Goal: Task Accomplishment & Management: Complete application form

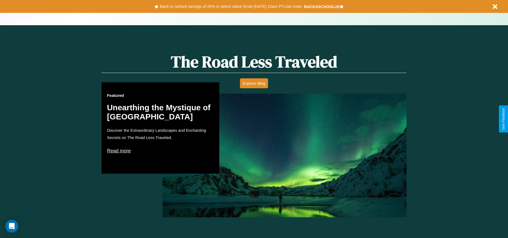
scroll to position [467, 0]
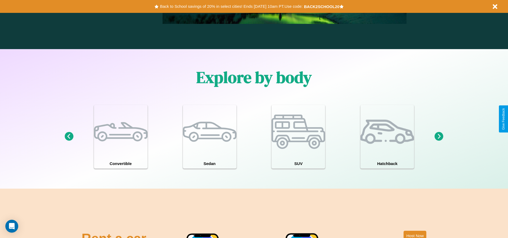
click at [439, 136] on icon at bounding box center [439, 136] width 9 height 9
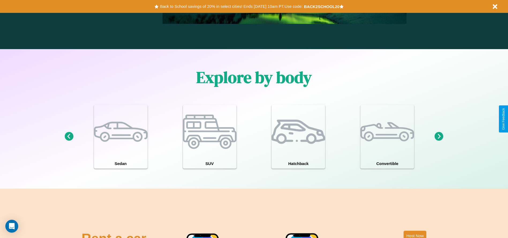
click at [439, 136] on icon at bounding box center [439, 136] width 9 height 9
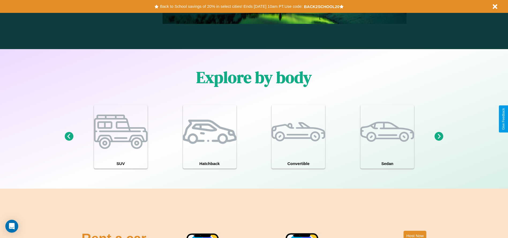
click at [69, 136] on icon at bounding box center [69, 136] width 9 height 9
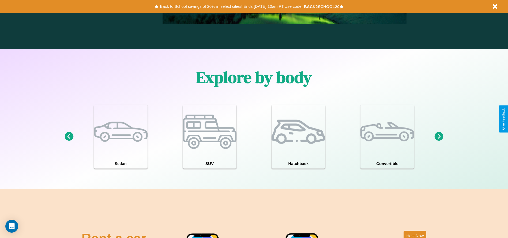
click at [69, 136] on icon at bounding box center [69, 136] width 9 height 9
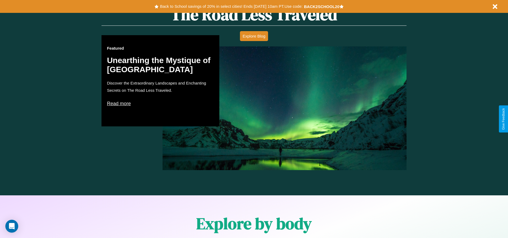
scroll to position [239, 0]
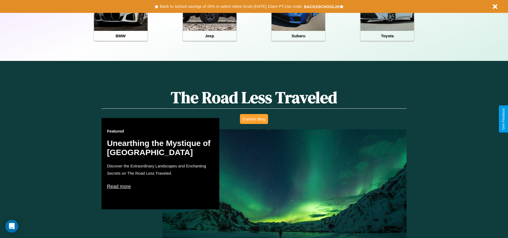
click at [254, 119] on button "Explore Blog" at bounding box center [254, 119] width 28 height 10
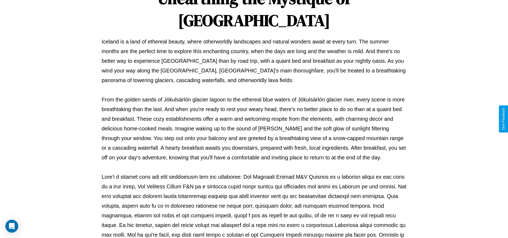
scroll to position [178, 0]
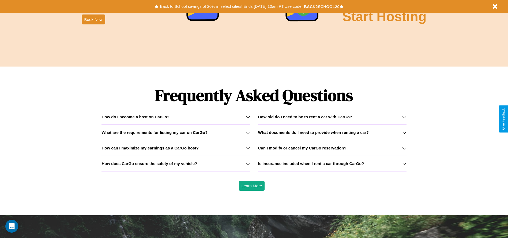
scroll to position [768, 0]
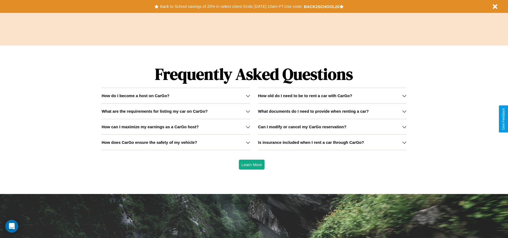
click at [332, 95] on h3 "How old do I need to be to rent a car with CarGo?" at bounding box center [305, 95] width 94 height 5
click at [404, 111] on icon at bounding box center [404, 111] width 4 height 4
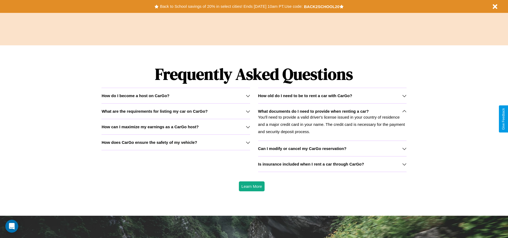
click at [332, 164] on h3 "Is insurance included when I rent a car through CarGo?" at bounding box center [311, 164] width 106 height 5
click at [248, 95] on icon at bounding box center [248, 95] width 4 height 4
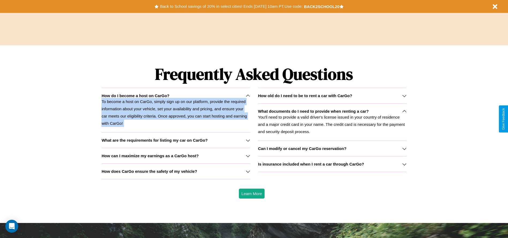
scroll to position [0, 0]
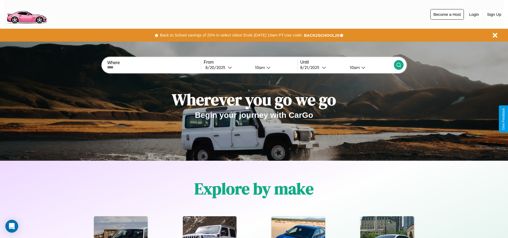
click at [447, 14] on button "Become a Host" at bounding box center [446, 14] width 33 height 10
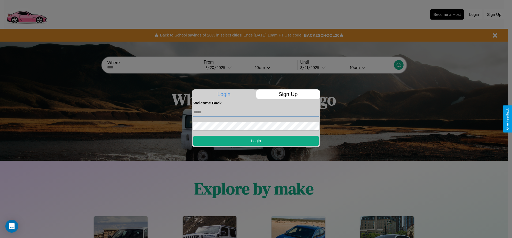
click at [256, 112] on input "text" at bounding box center [255, 112] width 125 height 9
type input "**********"
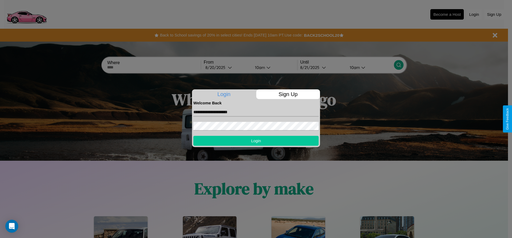
click at [256, 140] on button "Login" at bounding box center [255, 141] width 125 height 10
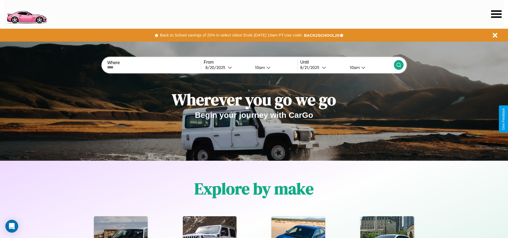
click at [496, 14] on icon at bounding box center [496, 13] width 10 height 7
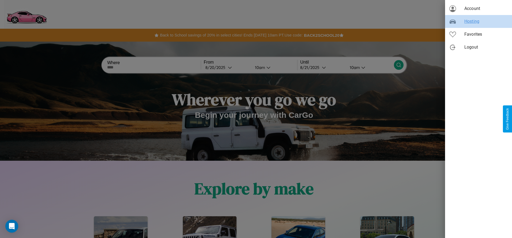
click at [479, 21] on span "Hosting" at bounding box center [485, 21] width 43 height 6
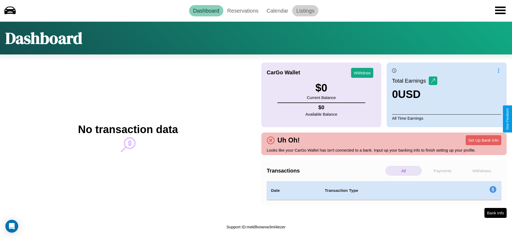
click at [305, 10] on link "Listings" at bounding box center [305, 10] width 26 height 11
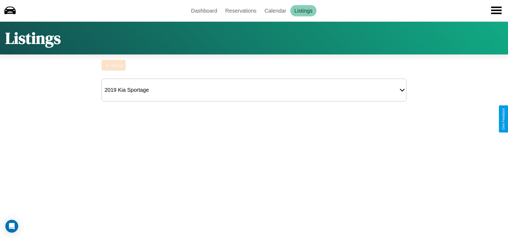
click at [114, 65] on div "Listing" at bounding box center [117, 65] width 12 height 5
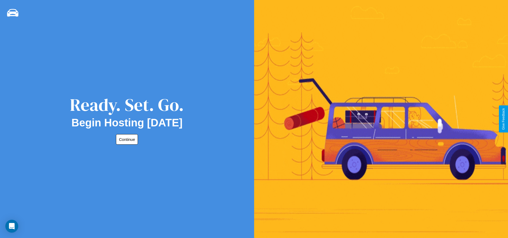
click at [126, 139] on button "Continue" at bounding box center [127, 139] width 22 height 10
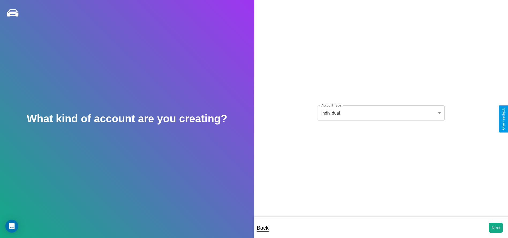
click at [381, 113] on body "**********" at bounding box center [254, 122] width 508 height 245
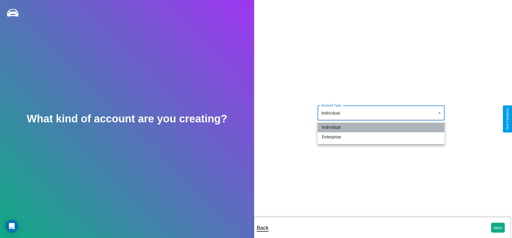
click at [381, 127] on li "Individual" at bounding box center [381, 127] width 127 height 10
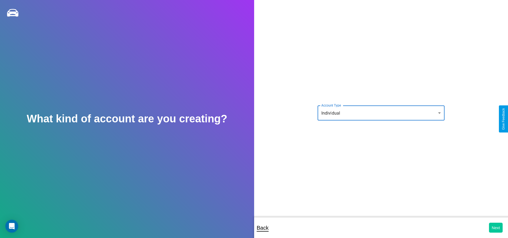
click at [496, 227] on button "Next" at bounding box center [496, 227] width 14 height 10
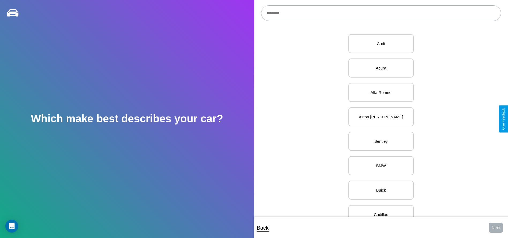
click at [381, 13] on input "text" at bounding box center [381, 13] width 240 height 16
type input "**********"
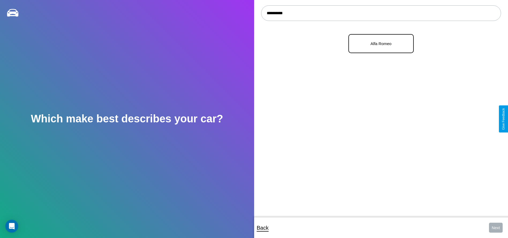
click at [379, 44] on p "Alfa Romeo" at bounding box center [381, 43] width 54 height 7
click at [496, 227] on button "Next" at bounding box center [496, 227] width 14 height 10
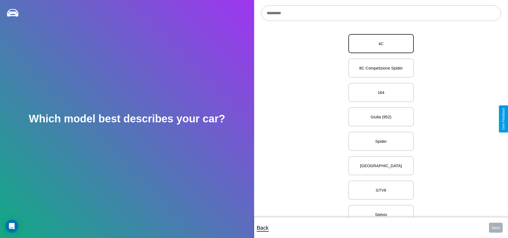
click at [379, 44] on p "4C" at bounding box center [381, 43] width 54 height 7
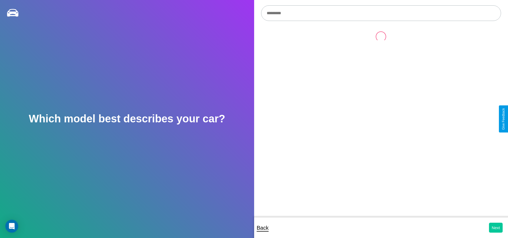
click at [496, 227] on button "Next" at bounding box center [496, 227] width 14 height 10
select select "*****"
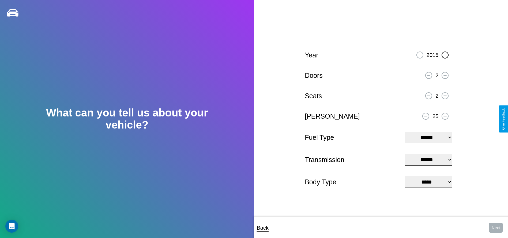
click at [445, 54] on icon at bounding box center [445, 54] width 3 height 3
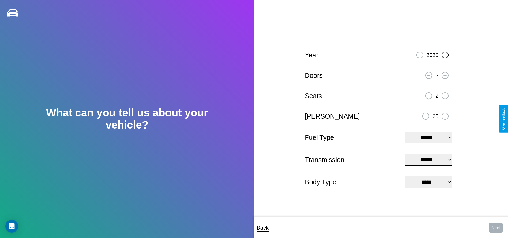
click at [445, 54] on icon at bounding box center [445, 54] width 3 height 3
click at [445, 74] on icon at bounding box center [445, 75] width 3 height 3
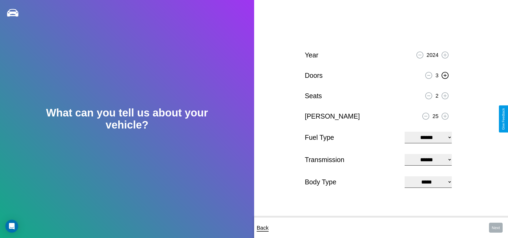
click at [445, 74] on icon at bounding box center [445, 75] width 3 height 3
click at [445, 95] on icon at bounding box center [445, 95] width 3 height 3
click at [426, 116] on icon at bounding box center [425, 116] width 3 height 1
click at [428, 137] on select "**********" at bounding box center [428, 138] width 47 height 12
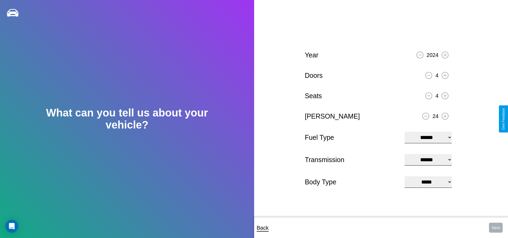
select select "***"
click at [428, 159] on select "****** ********* ******" at bounding box center [428, 160] width 47 height 12
select select "******"
click at [428, 182] on select "**********" at bounding box center [428, 182] width 47 height 12
select select "*********"
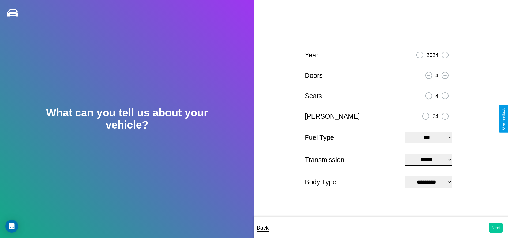
click at [496, 227] on button "Next" at bounding box center [496, 227] width 14 height 10
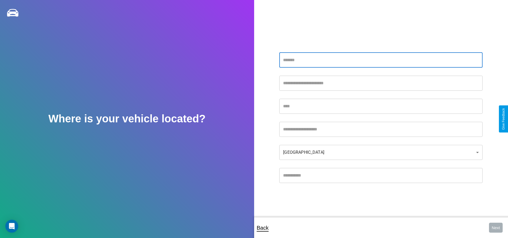
click at [381, 60] on input "text" at bounding box center [380, 59] width 203 height 15
type input "**********"
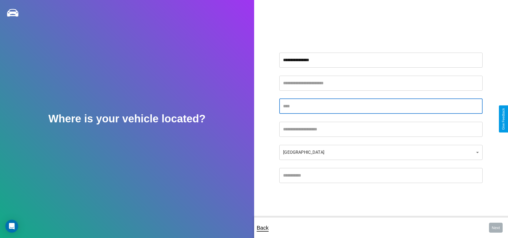
click at [381, 106] on input "text" at bounding box center [380, 106] width 203 height 15
type input "*******"
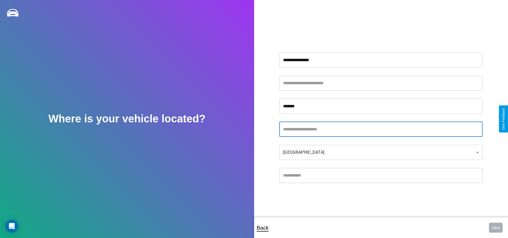
click at [381, 129] on input "text" at bounding box center [380, 129] width 203 height 15
type input "********"
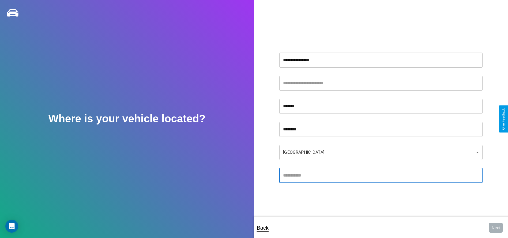
click at [381, 175] on input "text" at bounding box center [380, 175] width 203 height 15
type input "*****"
click at [381, 152] on body "**********" at bounding box center [254, 122] width 508 height 245
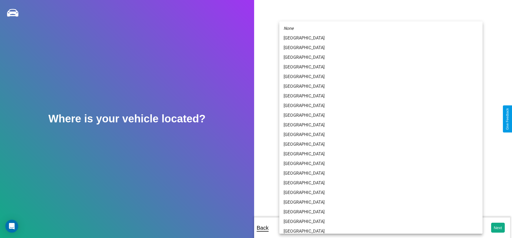
scroll to position [14, 0]
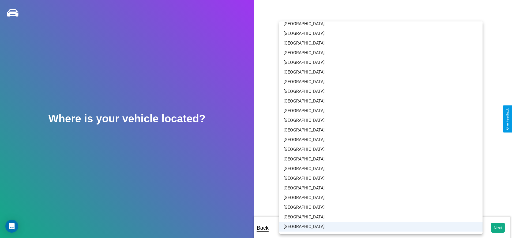
click at [379, 226] on li "[GEOGRAPHIC_DATA]" at bounding box center [380, 227] width 203 height 10
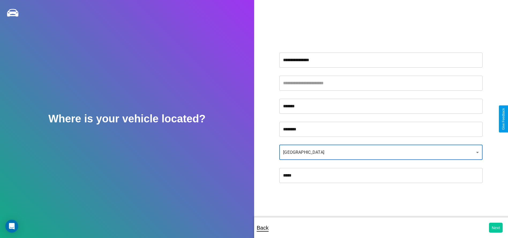
click at [496, 227] on button "Next" at bounding box center [496, 227] width 14 height 10
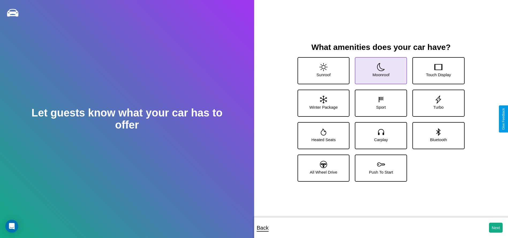
click at [379, 69] on icon at bounding box center [381, 67] width 8 height 8
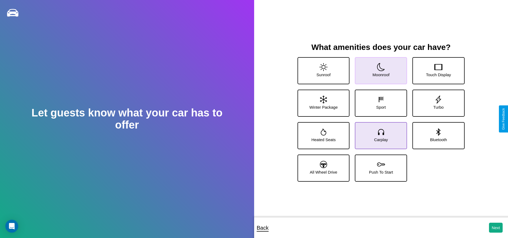
click at [379, 133] on icon at bounding box center [381, 132] width 8 height 8
click at [379, 166] on icon at bounding box center [381, 164] width 8 height 8
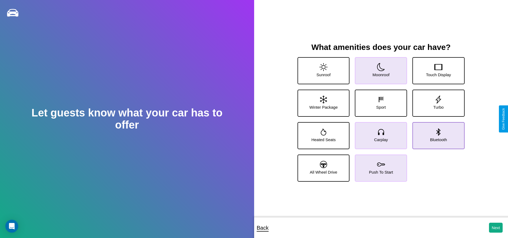
click at [435, 133] on icon at bounding box center [438, 132] width 8 height 8
click at [379, 101] on icon at bounding box center [381, 99] width 8 height 8
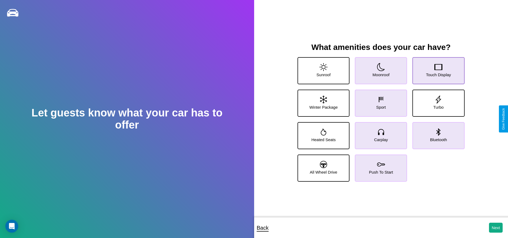
click at [435, 69] on icon at bounding box center [438, 67] width 8 height 8
click at [323, 166] on icon at bounding box center [323, 164] width 7 height 7
click at [379, 101] on icon at bounding box center [381, 99] width 8 height 8
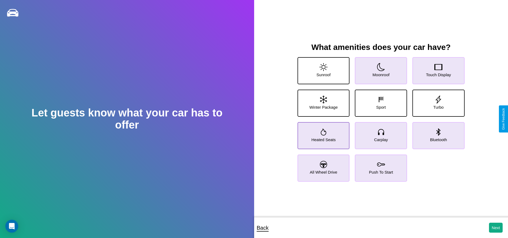
click at [323, 133] on icon at bounding box center [324, 131] width 6 height 7
click at [496, 227] on button "Next" at bounding box center [496, 227] width 14 height 10
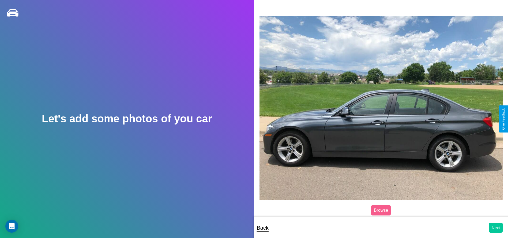
click at [496, 227] on button "Next" at bounding box center [496, 227] width 14 height 10
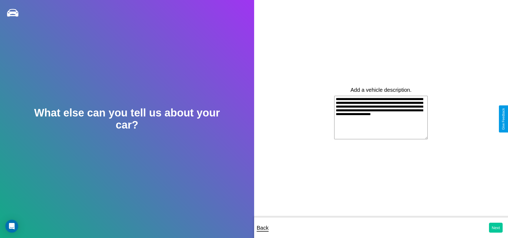
type textarea "**********"
click at [496, 227] on button "Next" at bounding box center [496, 227] width 14 height 10
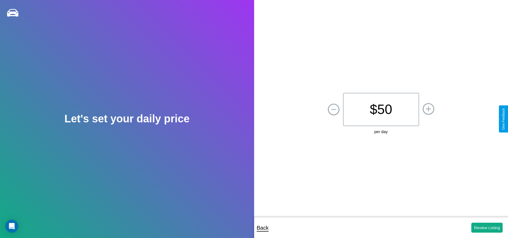
click at [381, 109] on p "$ 50" at bounding box center [381, 109] width 76 height 33
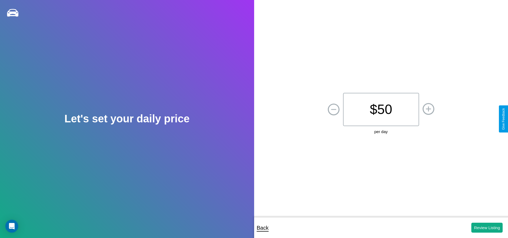
click at [381, 109] on p "$ 50" at bounding box center [381, 109] width 76 height 33
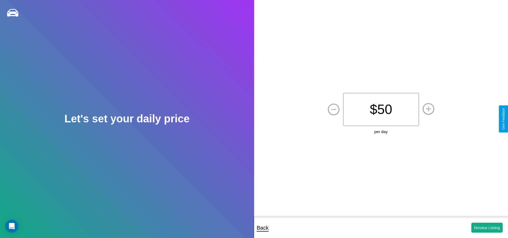
click at [381, 109] on p "$ 50" at bounding box center [381, 109] width 76 height 33
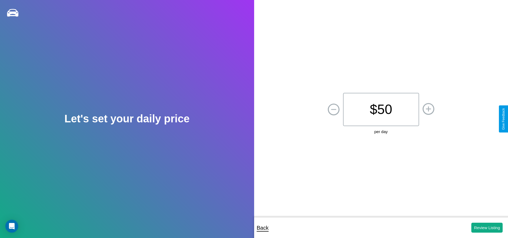
click at [381, 109] on p "$ 50" at bounding box center [381, 109] width 76 height 33
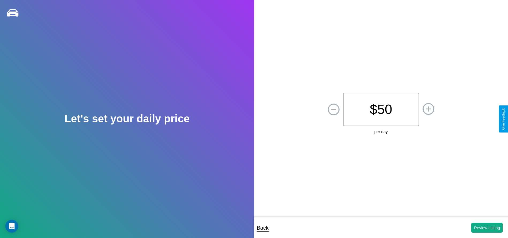
click at [381, 109] on p "$ 50" at bounding box center [381, 109] width 76 height 33
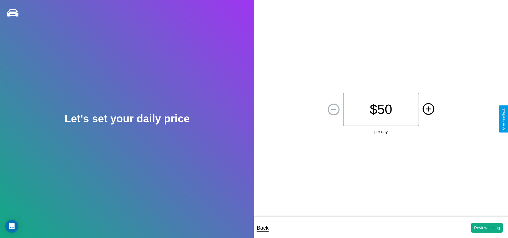
click at [428, 109] on icon at bounding box center [428, 108] width 5 height 5
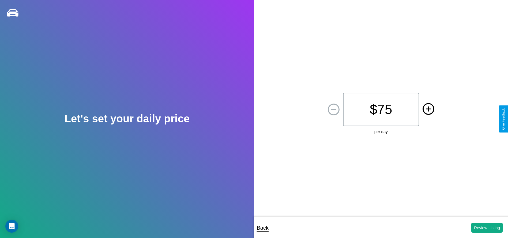
click at [428, 109] on icon at bounding box center [428, 108] width 5 height 5
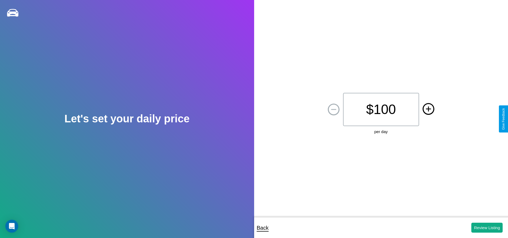
click at [428, 109] on icon at bounding box center [428, 108] width 5 height 5
click at [487, 227] on button "Review Listing" at bounding box center [486, 227] width 31 height 10
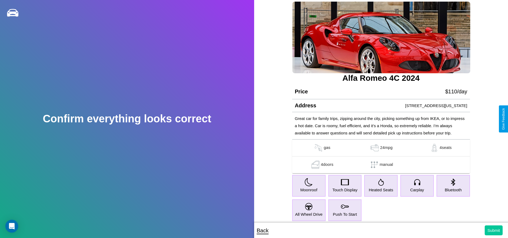
click at [494, 230] on button "Submit" at bounding box center [494, 230] width 18 height 10
